Goal: Task Accomplishment & Management: Complete application form

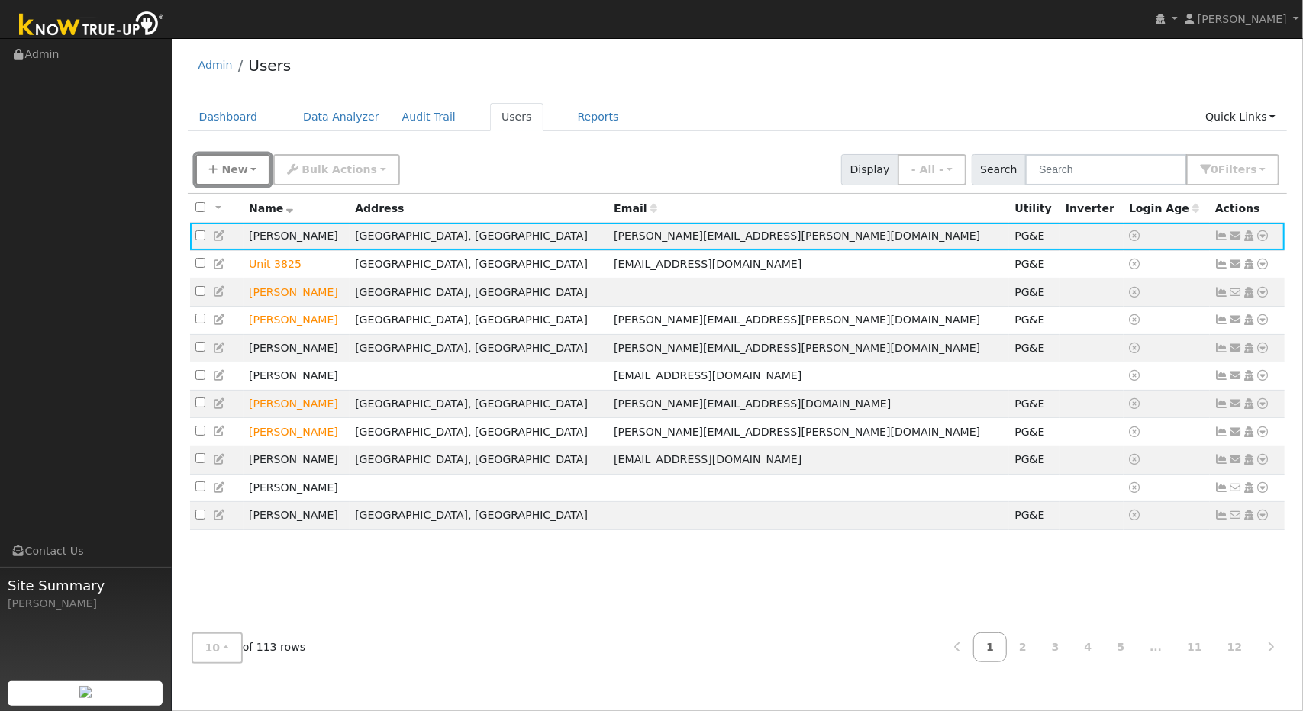
drag, startPoint x: 232, startPoint y: 172, endPoint x: 241, endPoint y: 173, distance: 9.3
click at [241, 173] on span "New" at bounding box center [234, 169] width 26 height 12
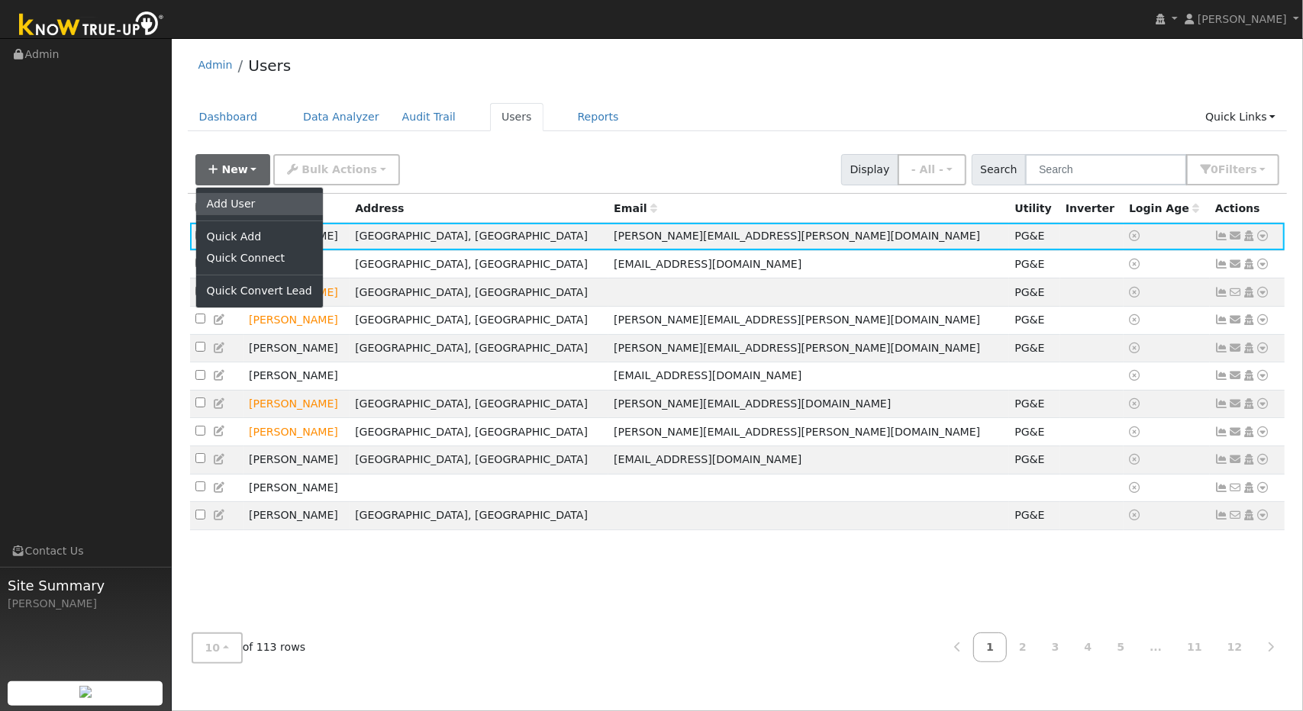
click at [240, 199] on link "Add User" at bounding box center [259, 203] width 127 height 21
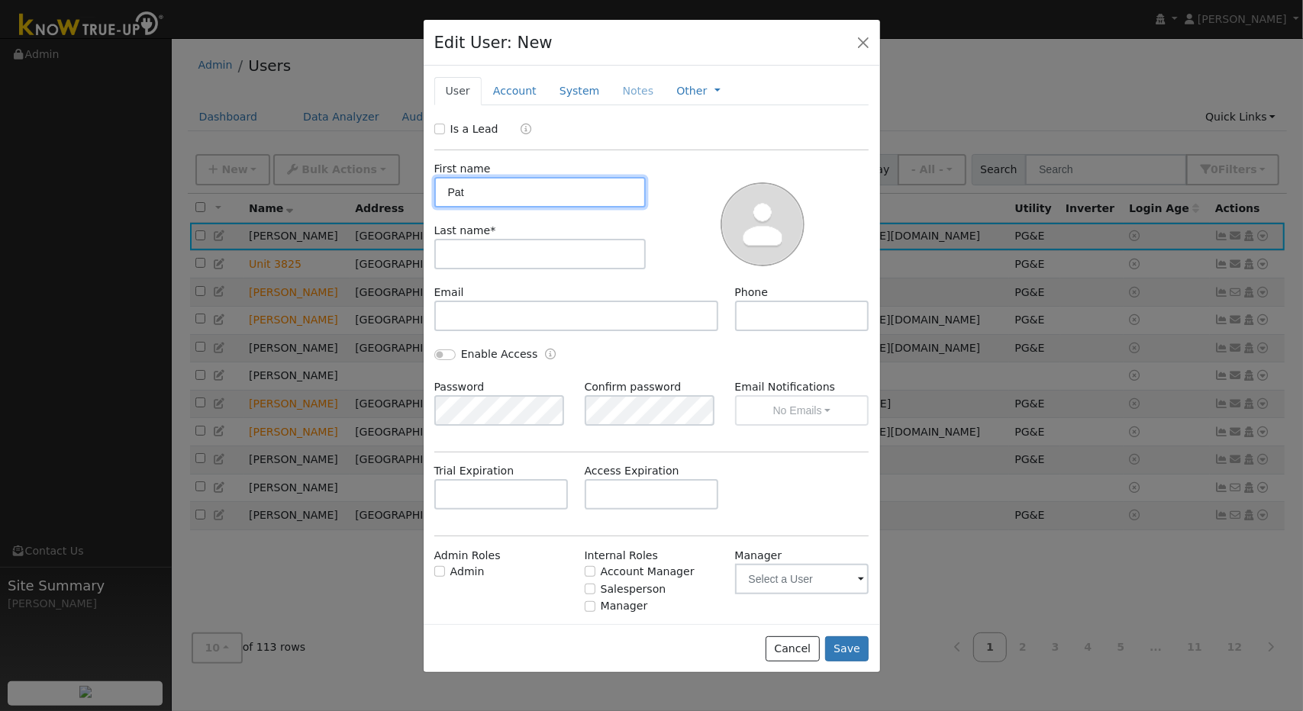
type input "Pat"
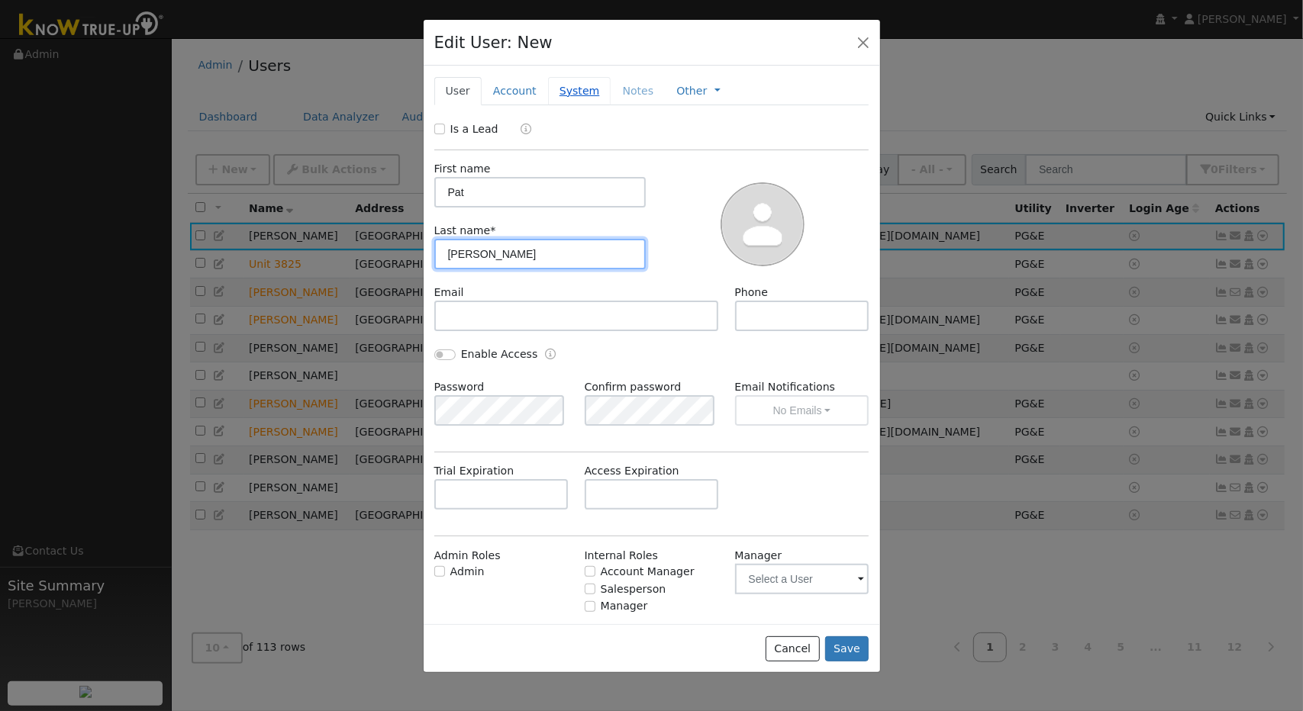
type input "[PERSON_NAME]"
click at [567, 85] on link "System" at bounding box center [579, 91] width 63 height 28
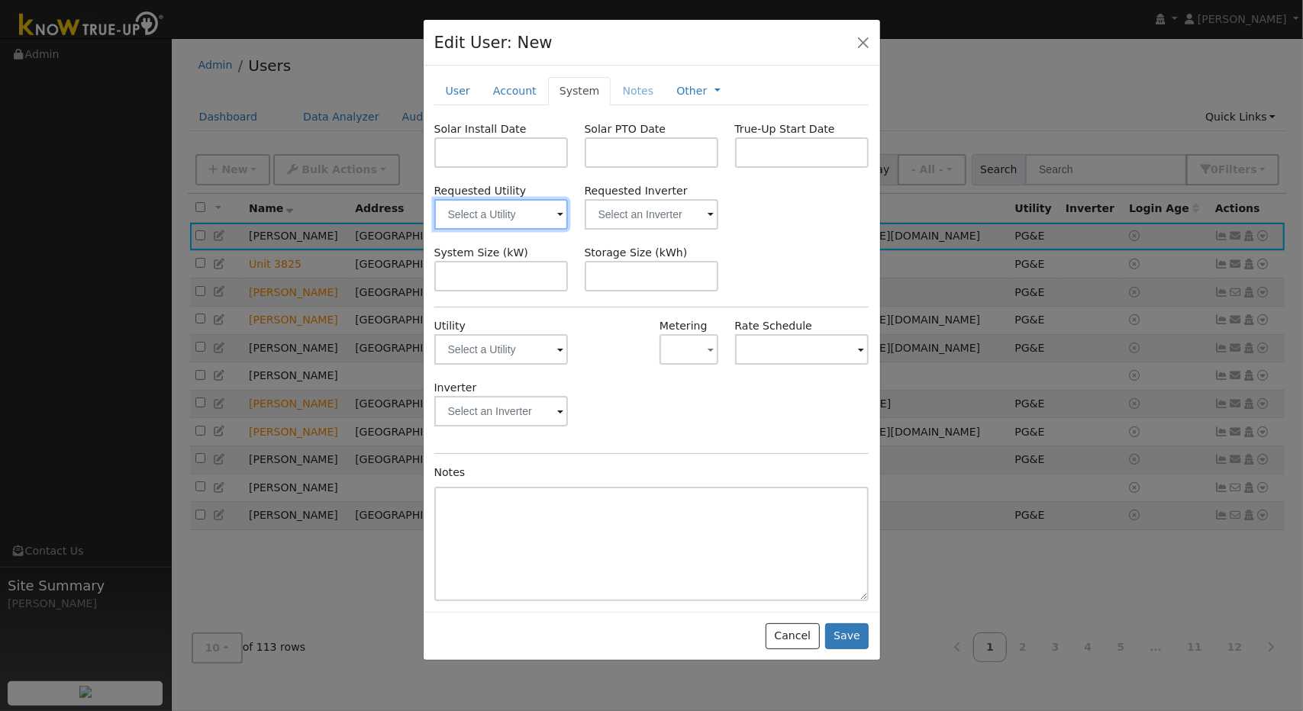
drag, startPoint x: 563, startPoint y: 213, endPoint x: 549, endPoint y: 213, distance: 14.5
click at [549, 213] on input "text" at bounding box center [501, 214] width 134 height 31
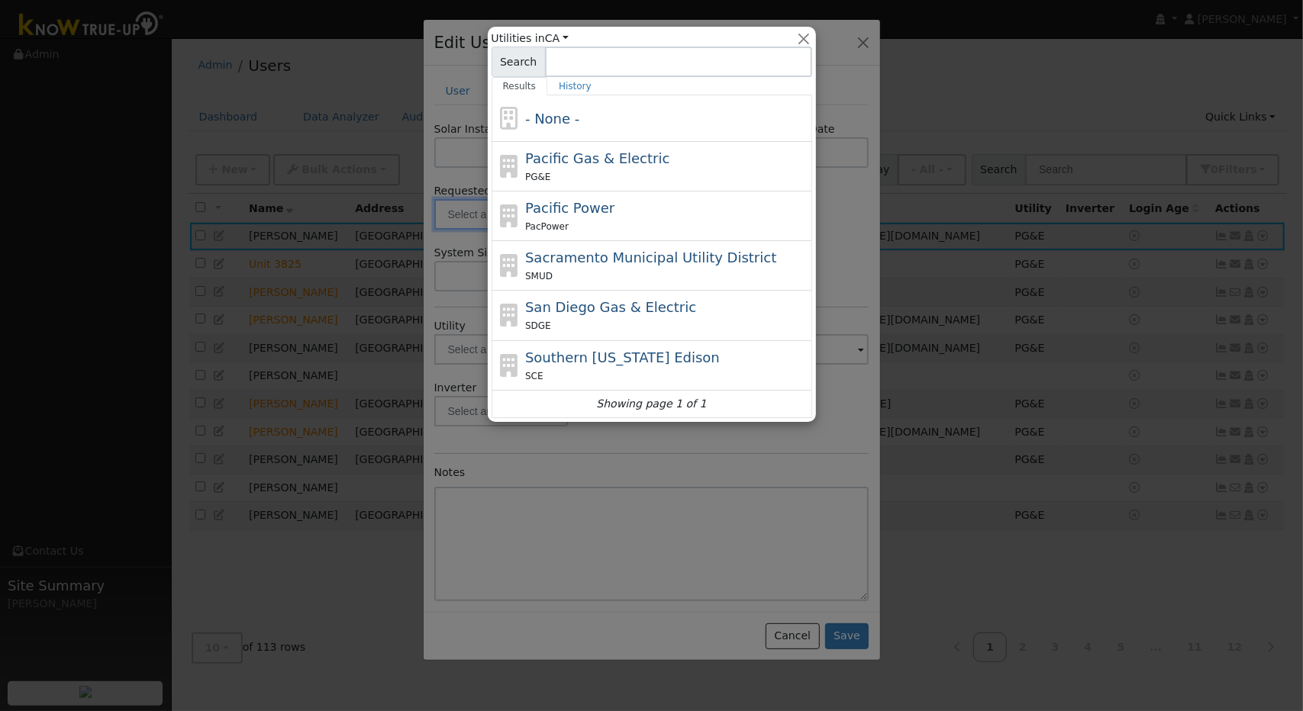
click at [549, 213] on span "Pacific Power" at bounding box center [569, 208] width 89 height 16
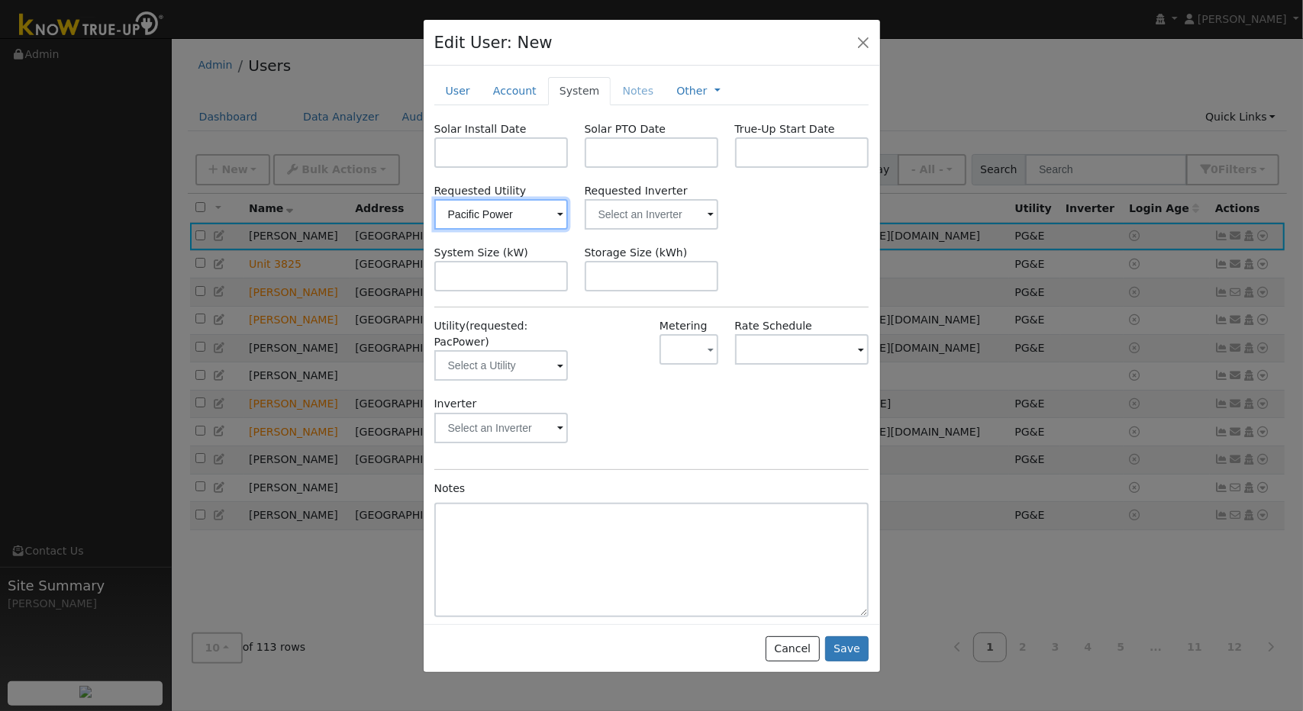
click at [553, 212] on input "Pacific Power" at bounding box center [501, 214] width 134 height 31
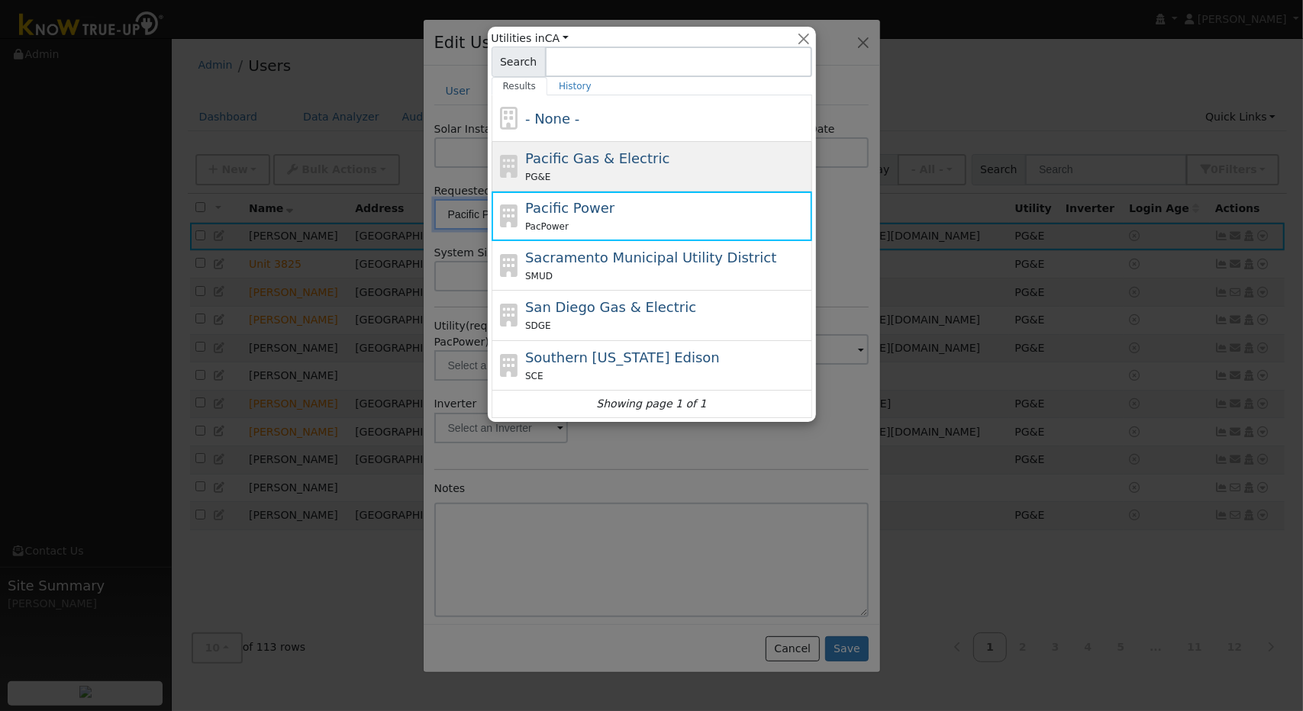
click at [565, 172] on div "PG&E" at bounding box center [666, 177] width 283 height 16
type input "Pacific Gas & Electric"
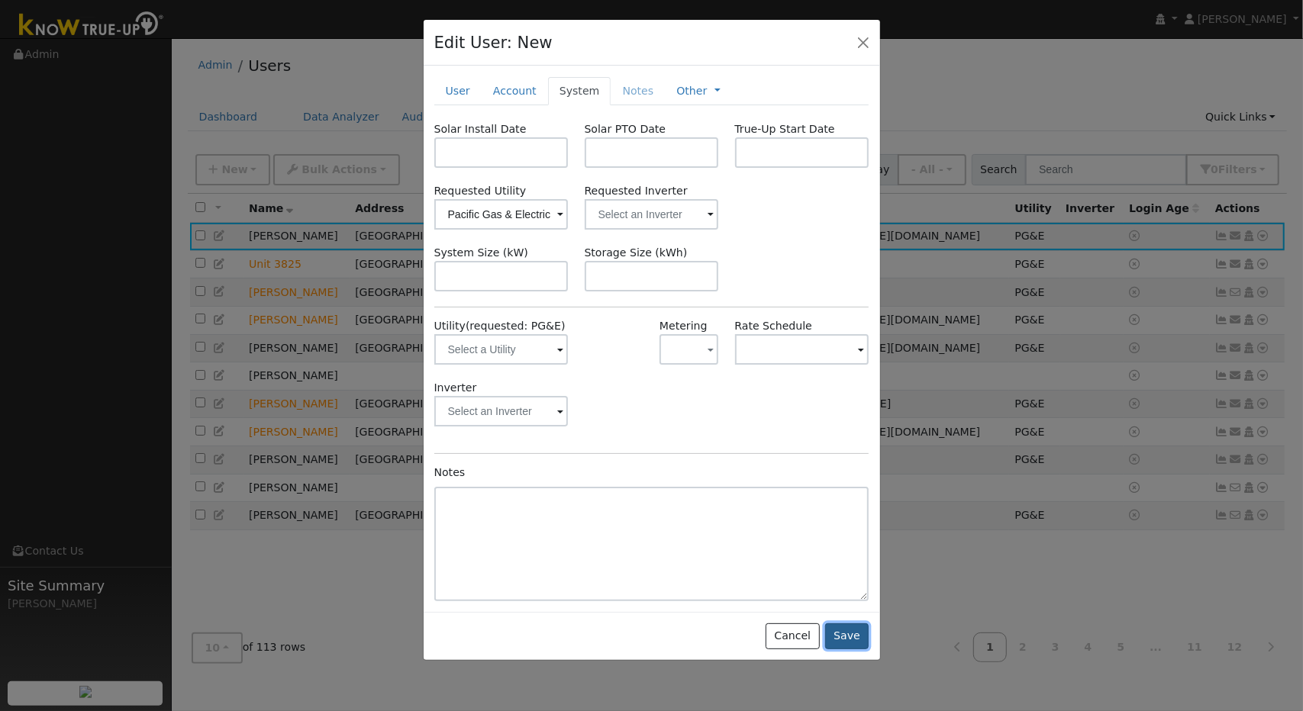
click at [847, 633] on button "Save" at bounding box center [847, 636] width 44 height 26
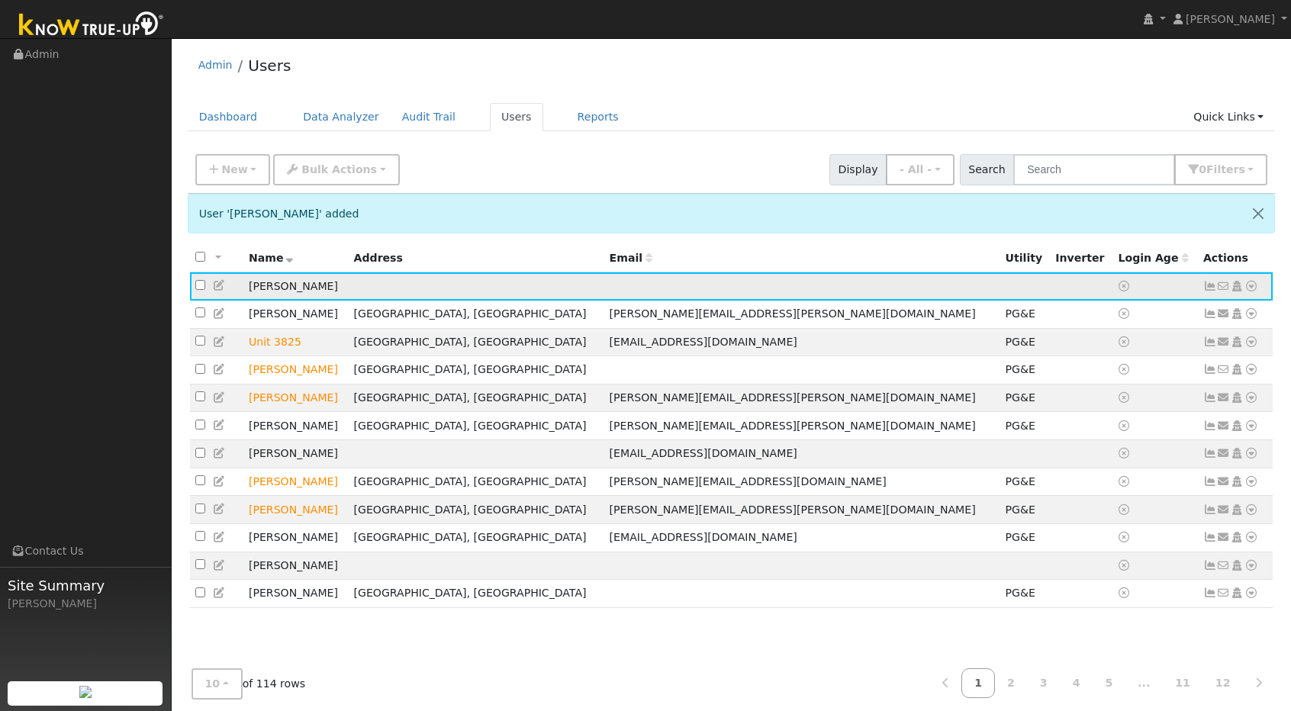
click at [1251, 289] on icon at bounding box center [1252, 286] width 14 height 11
click at [1102, 401] on link "Utility" at bounding box center [1093, 401] width 106 height 21
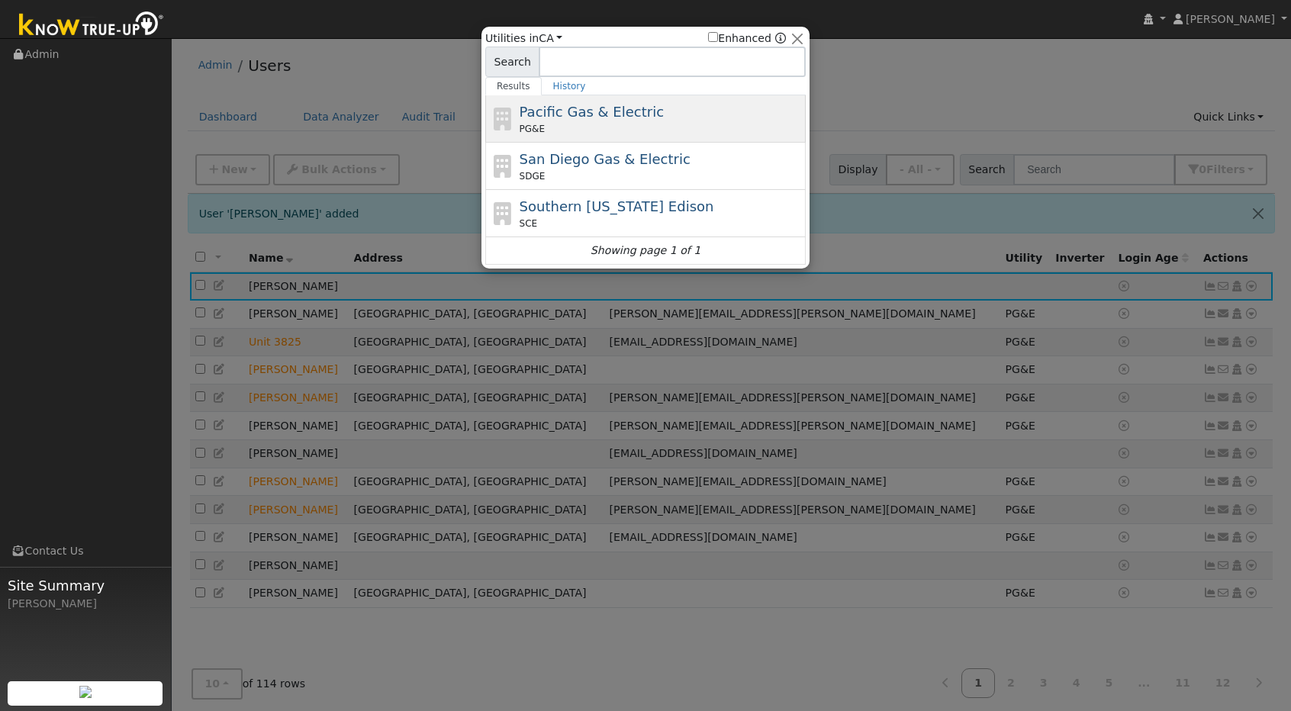
click at [647, 115] on div "Pacific Gas & Electric PG&E" at bounding box center [661, 118] width 283 height 34
